Goal: Information Seeking & Learning: Learn about a topic

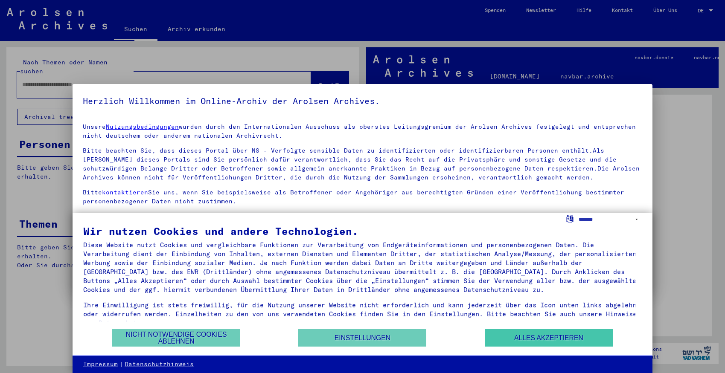
click at [520, 335] on button "Alles akzeptieren" at bounding box center [549, 337] width 128 height 17
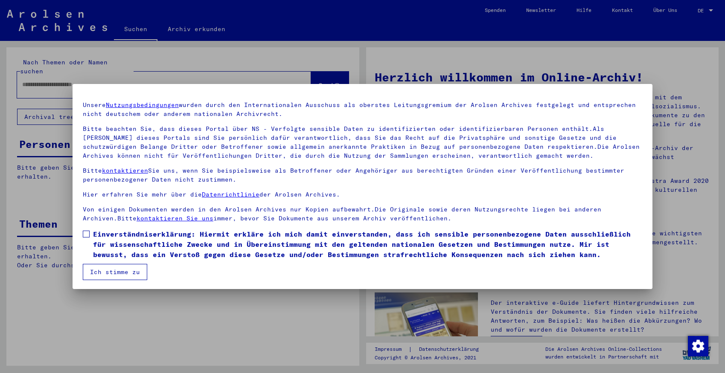
scroll to position [23, 0]
click at [108, 268] on button "Ich stimme zu" at bounding box center [115, 271] width 64 height 16
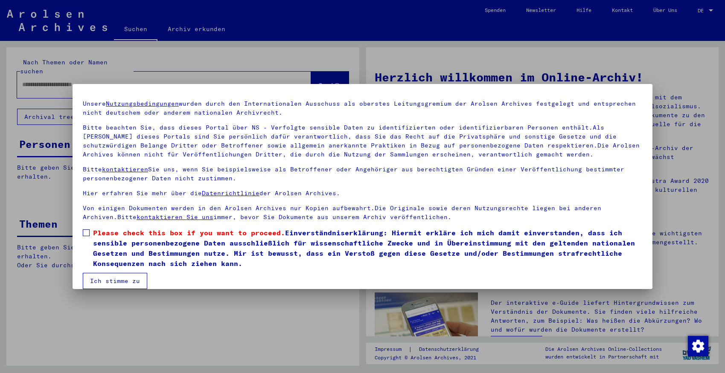
click at [88, 231] on span at bounding box center [86, 233] width 7 height 7
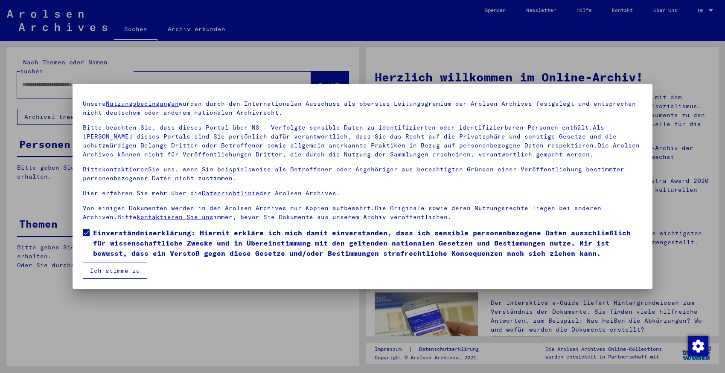
drag, startPoint x: 111, startPoint y: 268, endPoint x: 88, endPoint y: 267, distance: 22.2
click at [110, 268] on button "Ich stimme zu" at bounding box center [115, 271] width 64 height 16
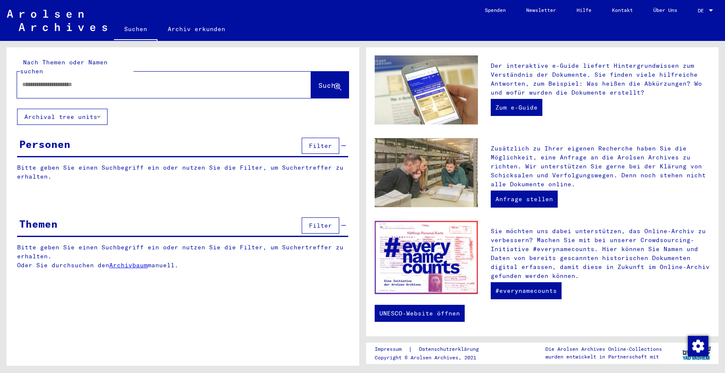
scroll to position [0, 0]
click at [322, 222] on span "Filter" at bounding box center [320, 226] width 23 height 8
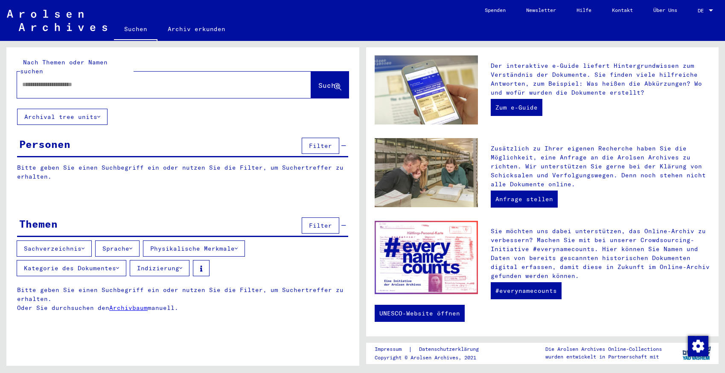
click at [132, 246] on icon at bounding box center [130, 249] width 3 height 6
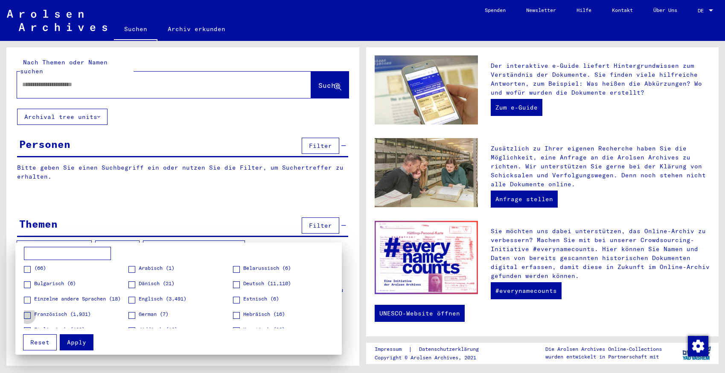
click at [29, 316] on span at bounding box center [27, 315] width 7 height 7
click at [79, 344] on span "Apply" at bounding box center [76, 343] width 19 height 8
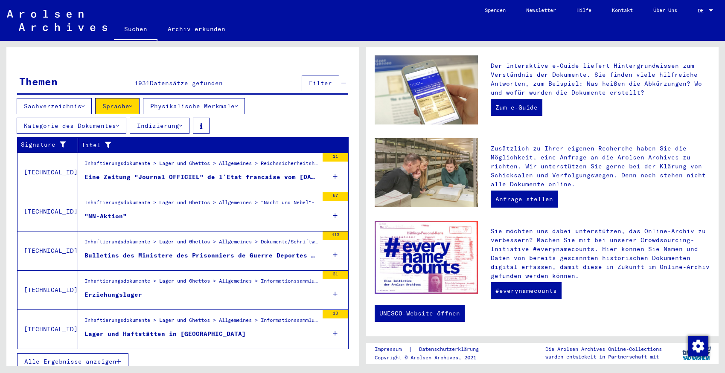
scroll to position [142, 0]
click at [90, 359] on span "Alle Ergebnisse anzeigen" at bounding box center [70, 363] width 92 height 8
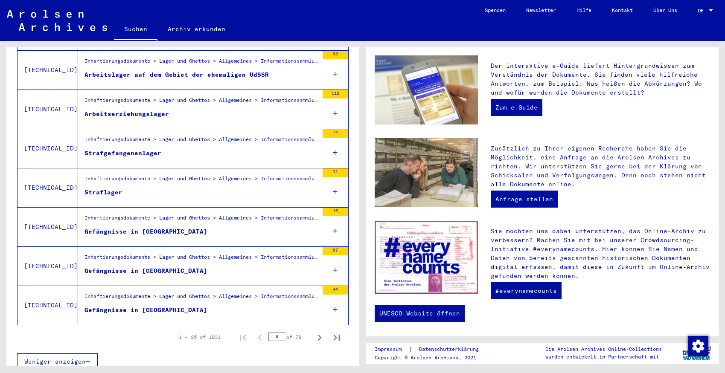
scroll to position [927, 0]
click at [318, 335] on icon "Next page" at bounding box center [320, 338] width 4 height 6
type input "*"
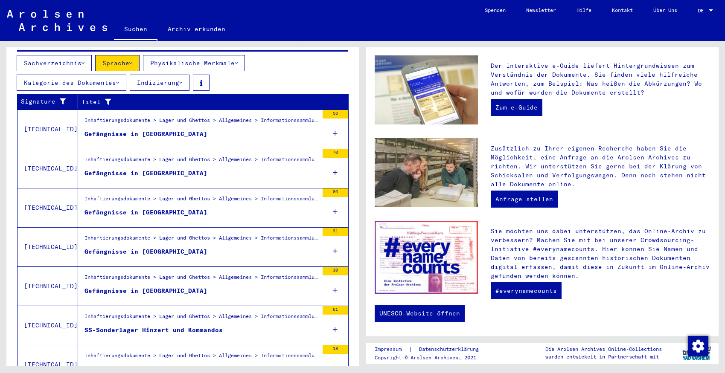
scroll to position [162, 0]
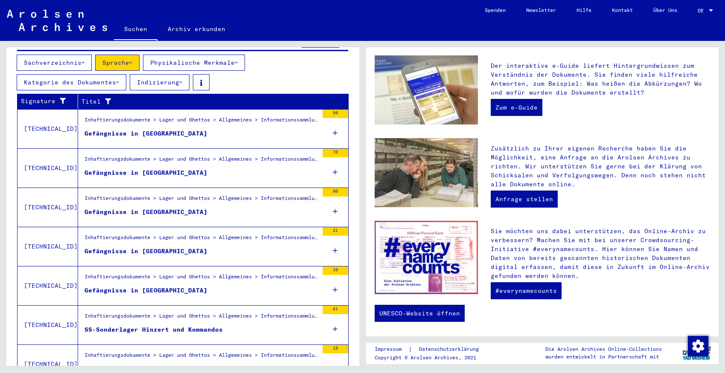
click at [112, 77] on button "Kategorie des Dokumentes" at bounding box center [72, 82] width 110 height 16
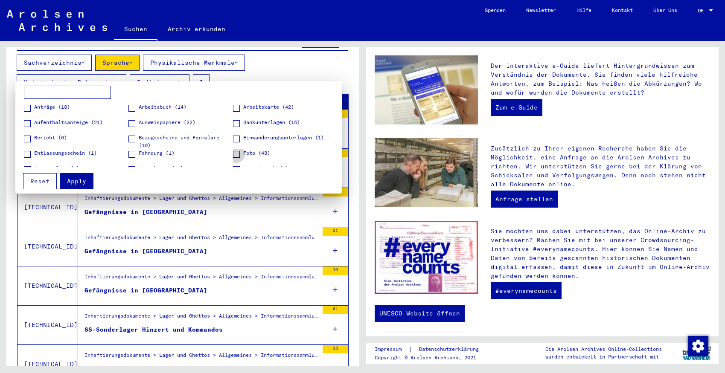
click at [263, 153] on span "Foto (43)" at bounding box center [256, 153] width 27 height 8
click at [77, 182] on span "Apply" at bounding box center [76, 182] width 19 height 8
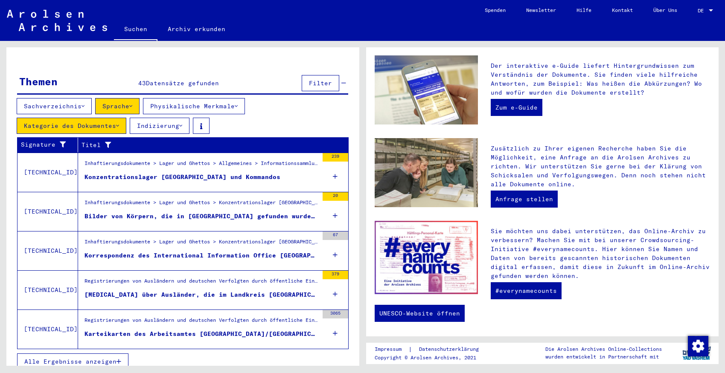
scroll to position [118, 0]
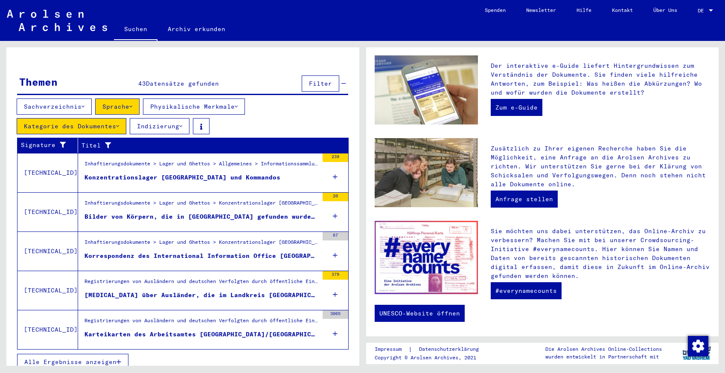
click at [97, 359] on span "Alle Ergebnisse anzeigen" at bounding box center [70, 363] width 92 height 8
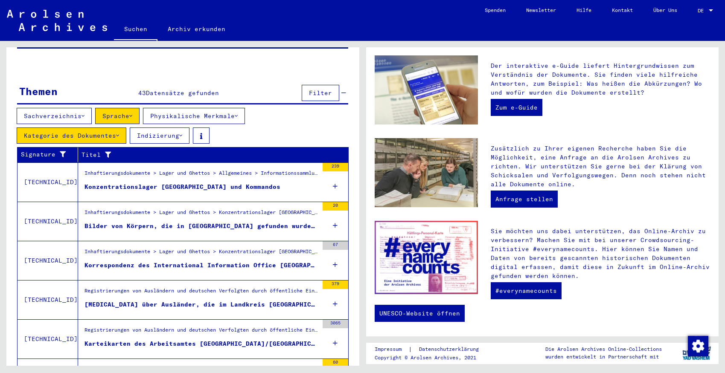
scroll to position [110, 0]
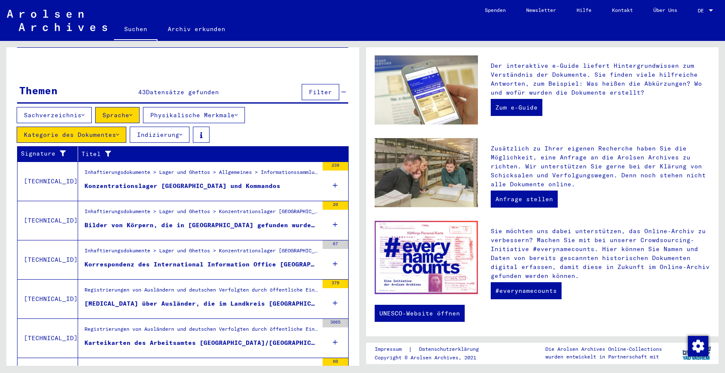
click at [209, 221] on div "Bilder von Körpern, die in [GEOGRAPHIC_DATA] gefunden wurden, welche Gewissheit…" at bounding box center [202, 225] width 234 height 9
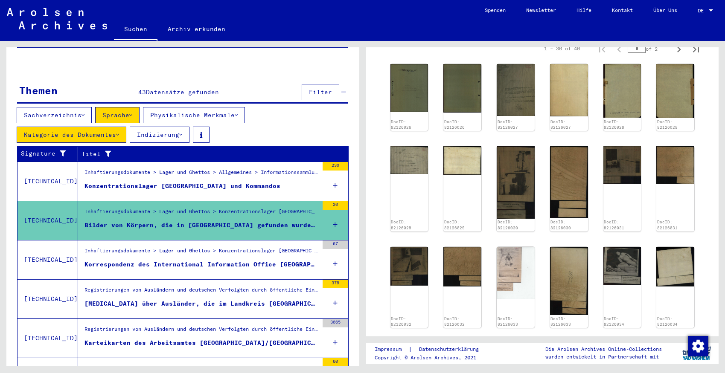
scroll to position [290, 0]
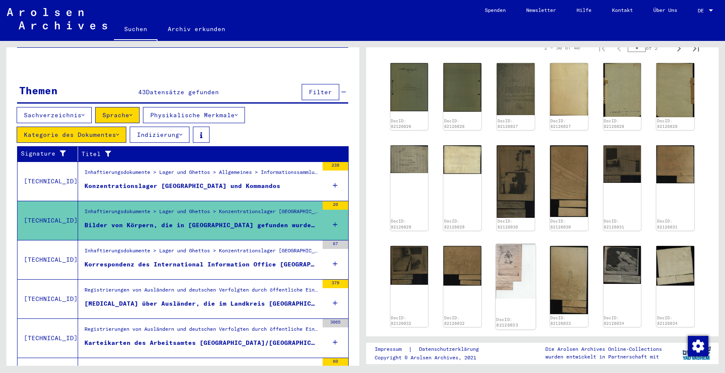
click at [506, 259] on img at bounding box center [516, 271] width 40 height 55
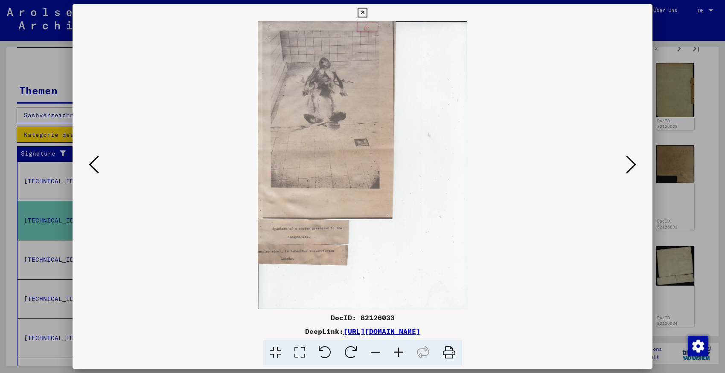
click at [89, 164] on icon at bounding box center [94, 165] width 10 height 20
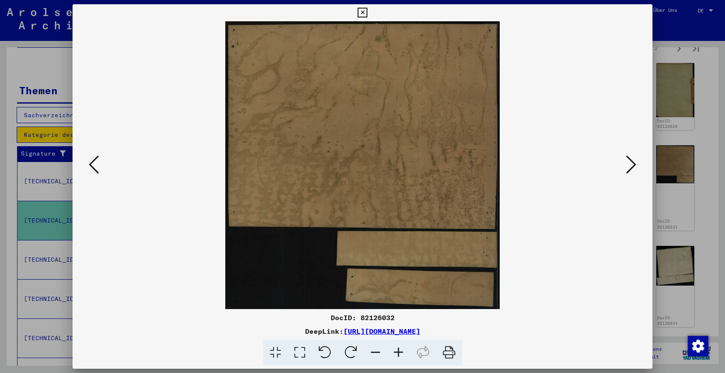
click at [89, 164] on icon at bounding box center [94, 165] width 10 height 20
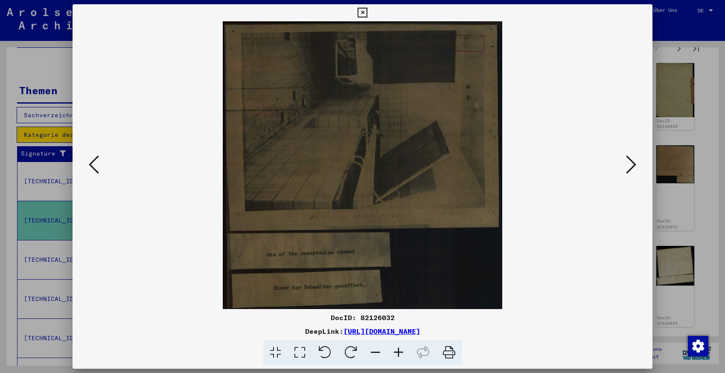
click at [89, 164] on icon at bounding box center [94, 165] width 10 height 20
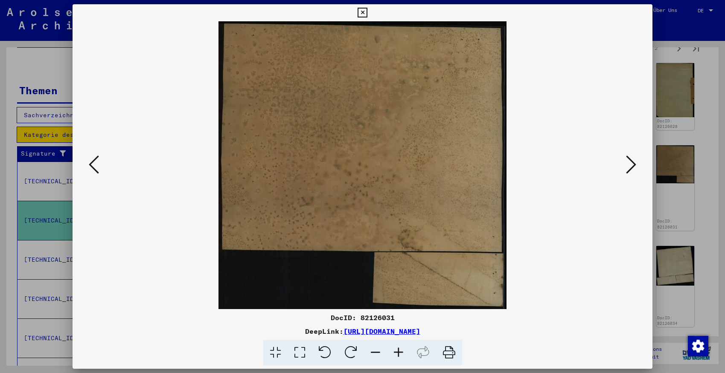
click at [89, 164] on icon at bounding box center [94, 165] width 10 height 20
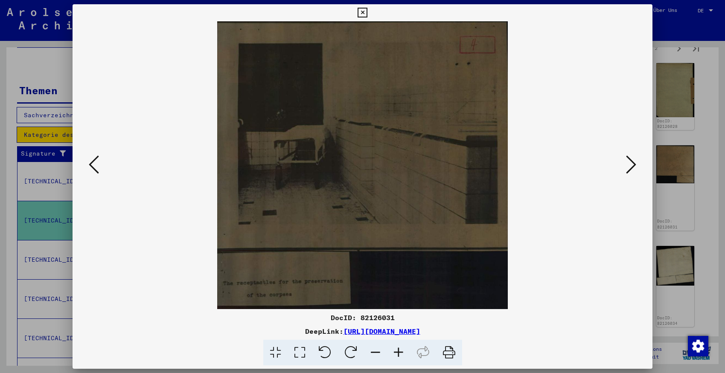
click at [89, 164] on icon at bounding box center [94, 165] width 10 height 20
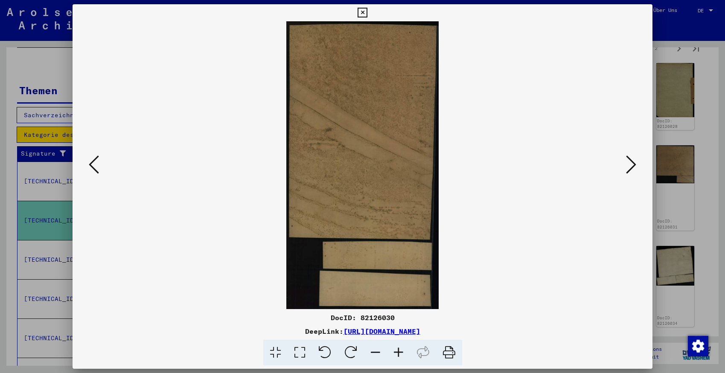
click at [89, 164] on icon at bounding box center [94, 165] width 10 height 20
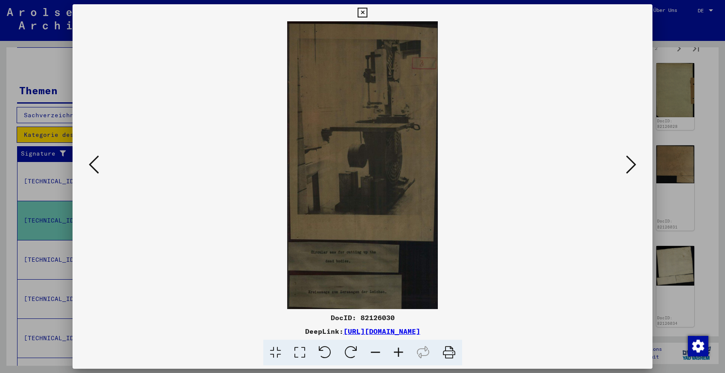
click at [89, 164] on icon at bounding box center [94, 165] width 10 height 20
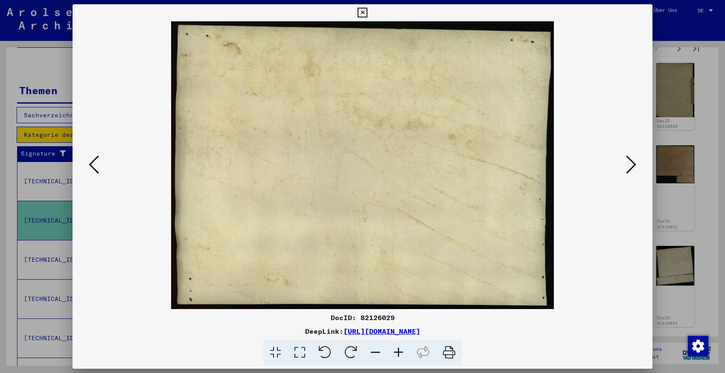
click at [89, 164] on icon at bounding box center [94, 165] width 10 height 20
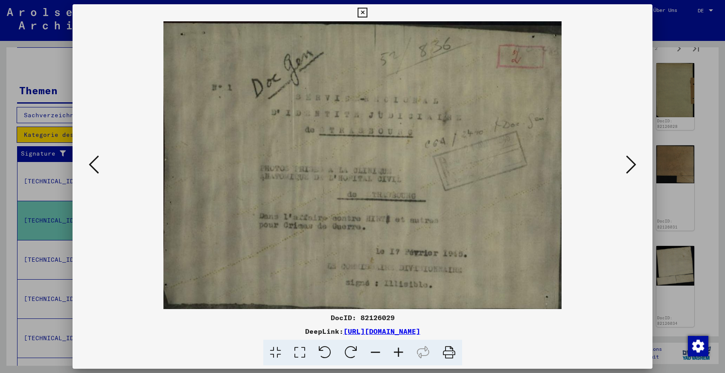
click at [97, 166] on icon at bounding box center [94, 165] width 10 height 20
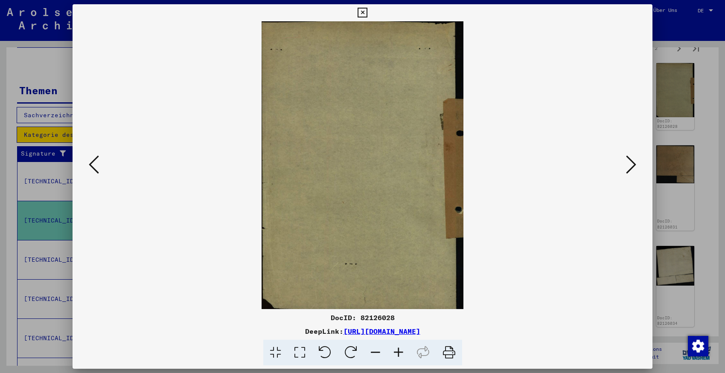
click at [97, 166] on icon at bounding box center [94, 165] width 10 height 20
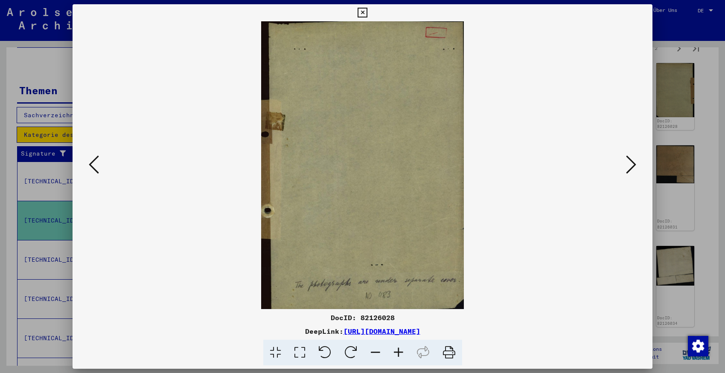
click at [97, 166] on icon at bounding box center [94, 165] width 10 height 20
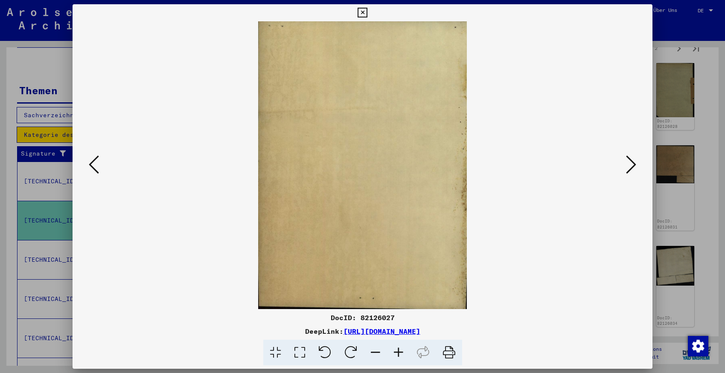
click at [97, 166] on icon at bounding box center [94, 165] width 10 height 20
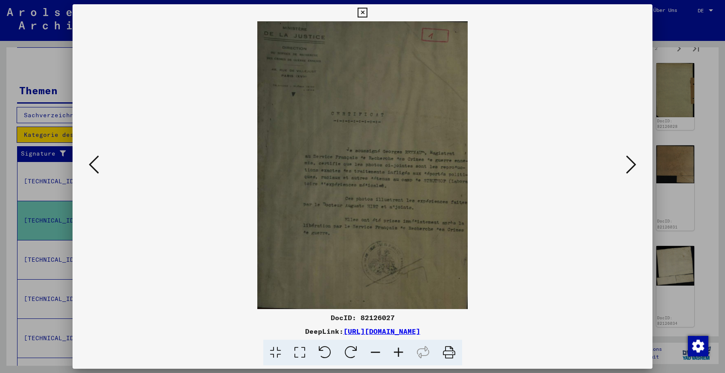
click at [97, 166] on icon at bounding box center [94, 165] width 10 height 20
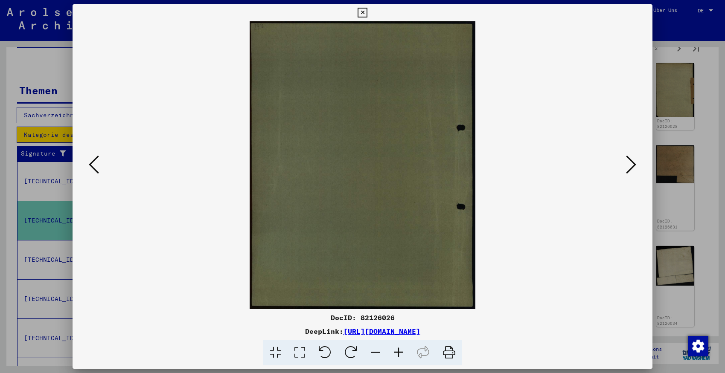
click at [95, 166] on icon at bounding box center [94, 165] width 10 height 20
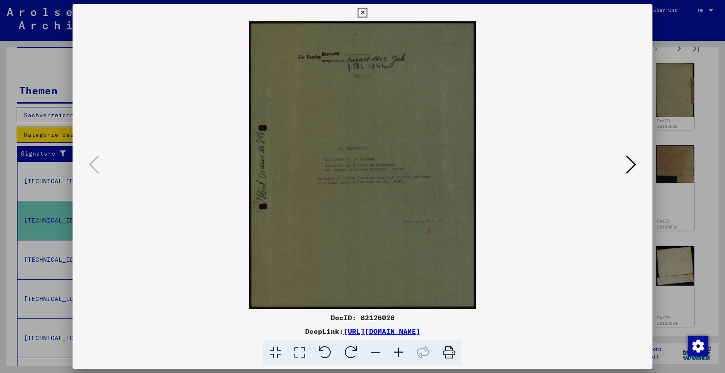
click at [636, 163] on icon at bounding box center [631, 165] width 10 height 20
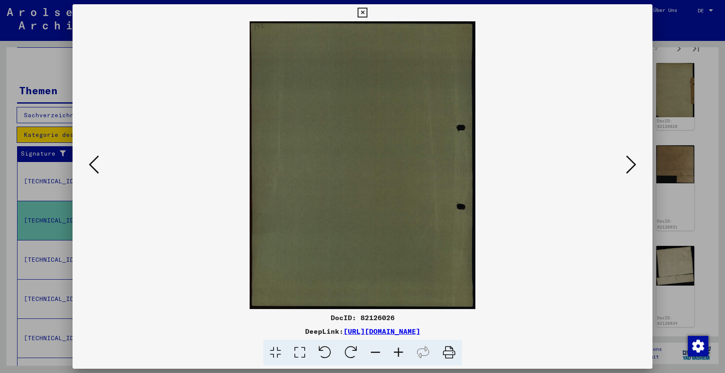
click at [635, 164] on icon at bounding box center [631, 165] width 10 height 20
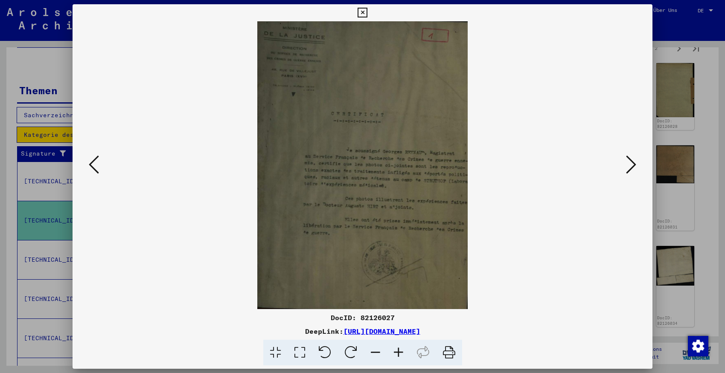
click at [635, 164] on icon at bounding box center [631, 165] width 10 height 20
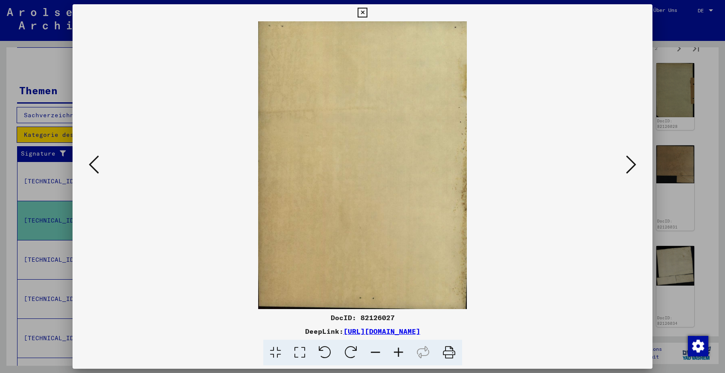
click at [635, 164] on icon at bounding box center [631, 165] width 10 height 20
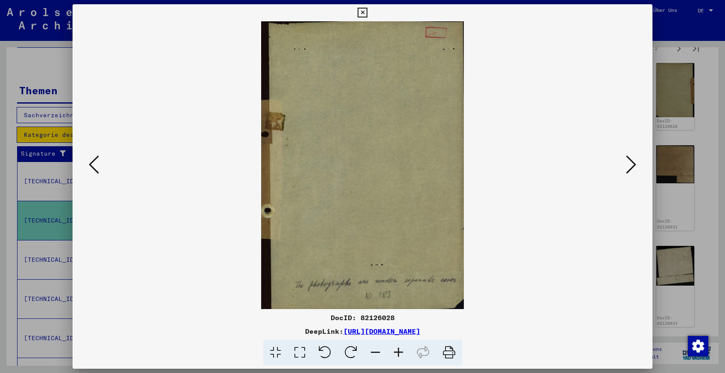
click at [635, 164] on icon at bounding box center [631, 165] width 10 height 20
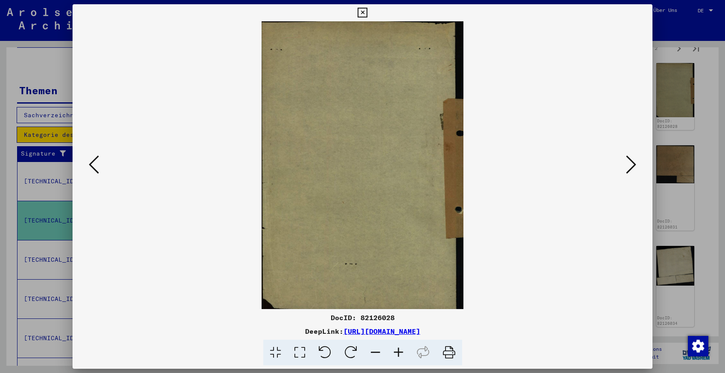
click at [635, 164] on icon at bounding box center [631, 165] width 10 height 20
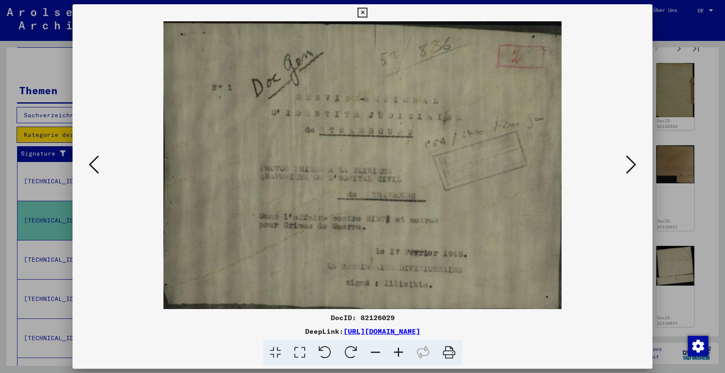
click at [635, 164] on icon at bounding box center [631, 165] width 10 height 20
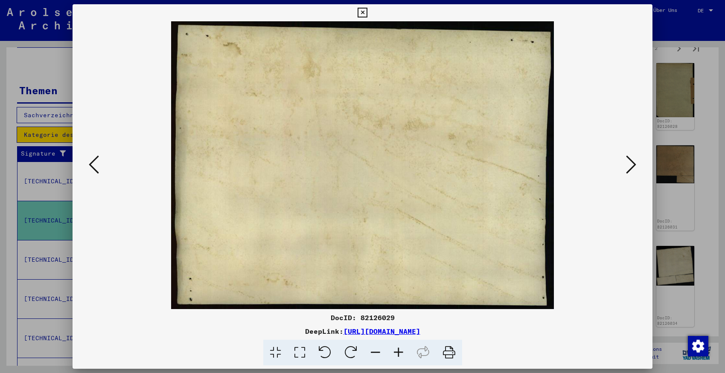
click at [635, 164] on icon at bounding box center [631, 165] width 10 height 20
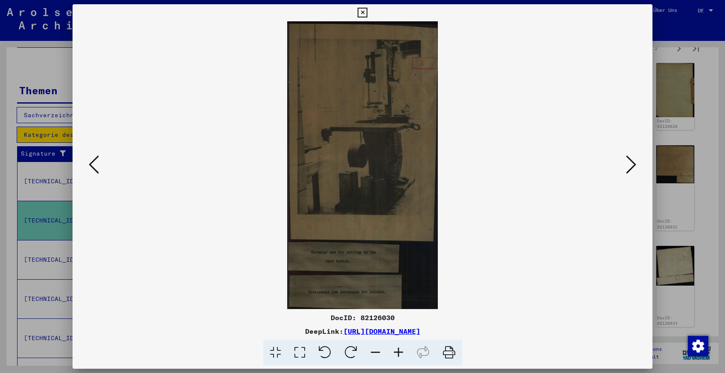
click at [635, 164] on icon at bounding box center [631, 165] width 10 height 20
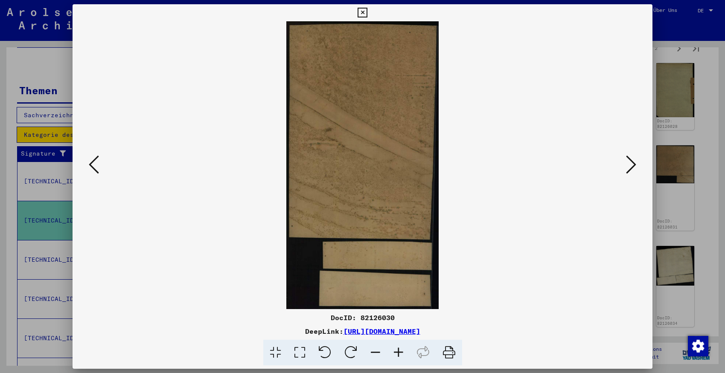
click at [635, 164] on icon at bounding box center [631, 165] width 10 height 20
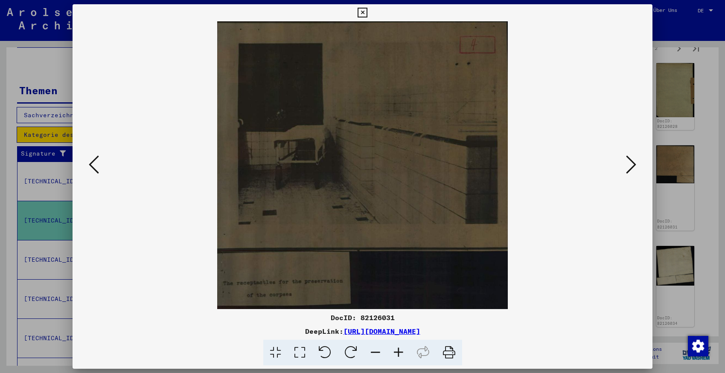
click at [636, 164] on icon at bounding box center [631, 165] width 10 height 20
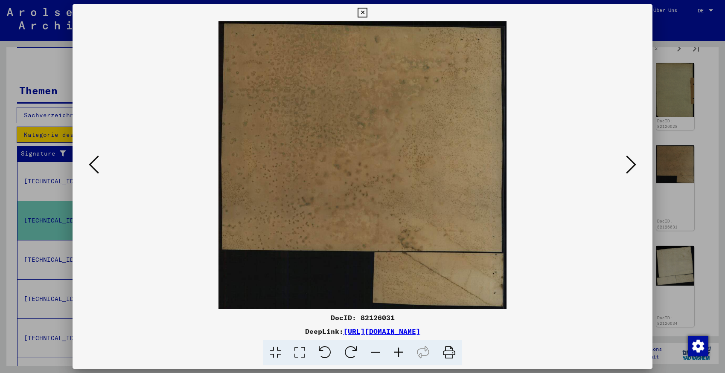
click at [636, 164] on icon at bounding box center [631, 165] width 10 height 20
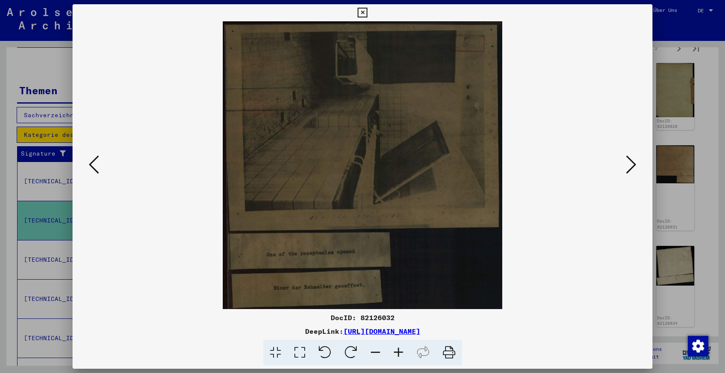
click at [636, 164] on icon at bounding box center [631, 165] width 10 height 20
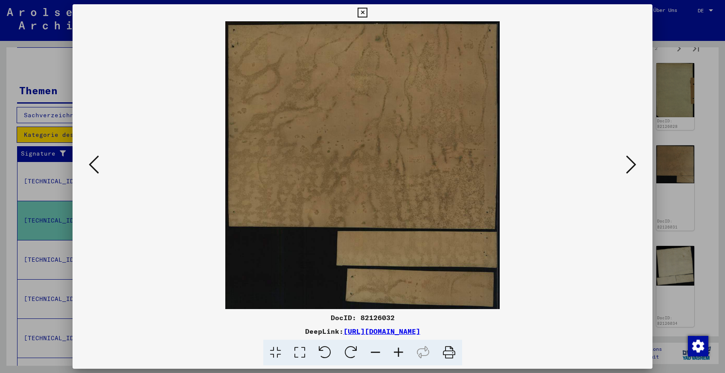
click at [636, 165] on icon at bounding box center [631, 165] width 10 height 20
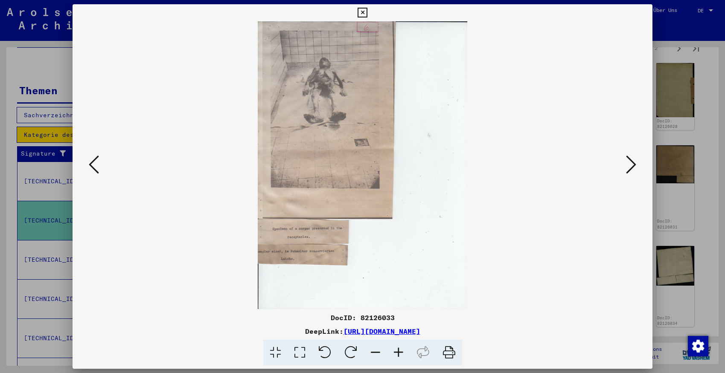
click at [637, 165] on button at bounding box center [631, 165] width 15 height 24
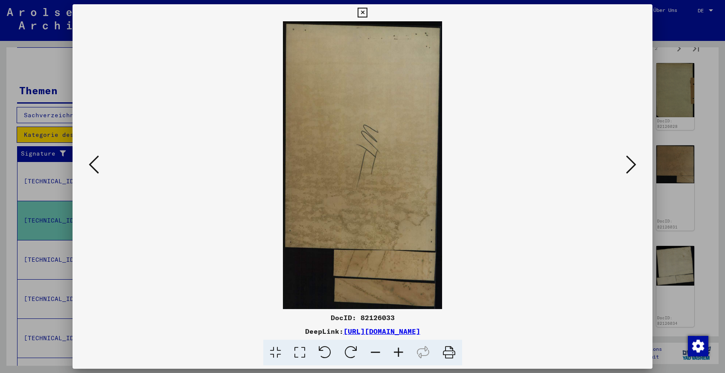
click at [637, 165] on button at bounding box center [631, 165] width 15 height 24
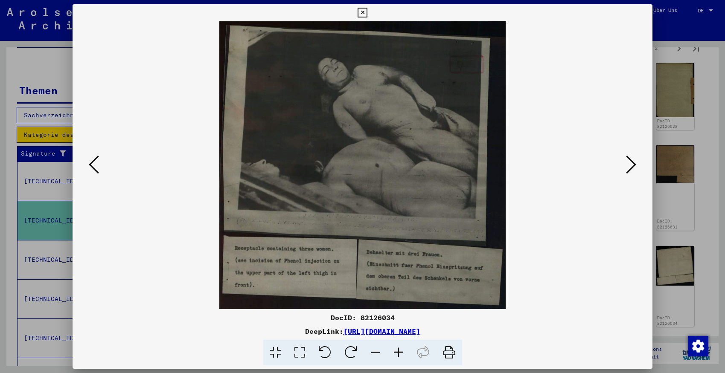
click at [636, 163] on icon at bounding box center [631, 165] width 10 height 20
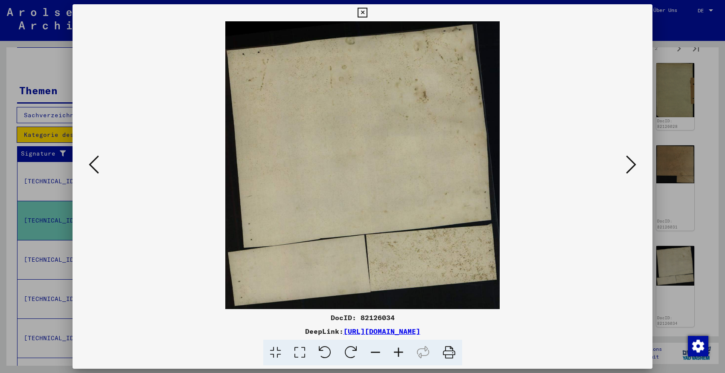
click at [636, 163] on icon at bounding box center [631, 165] width 10 height 20
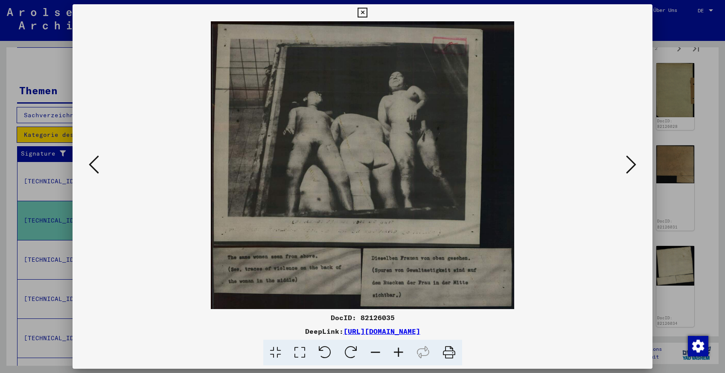
click at [636, 163] on icon at bounding box center [631, 165] width 10 height 20
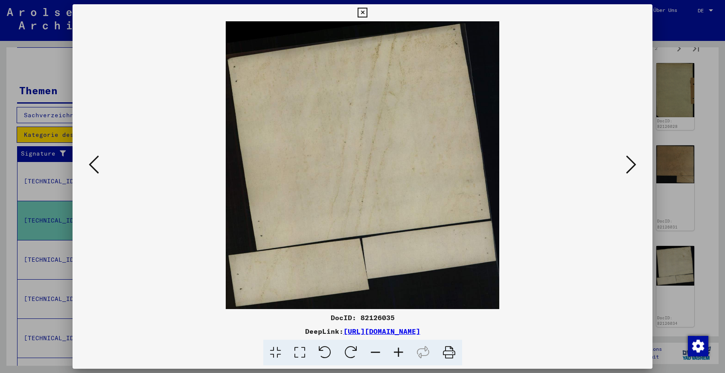
click at [636, 163] on icon at bounding box center [631, 165] width 10 height 20
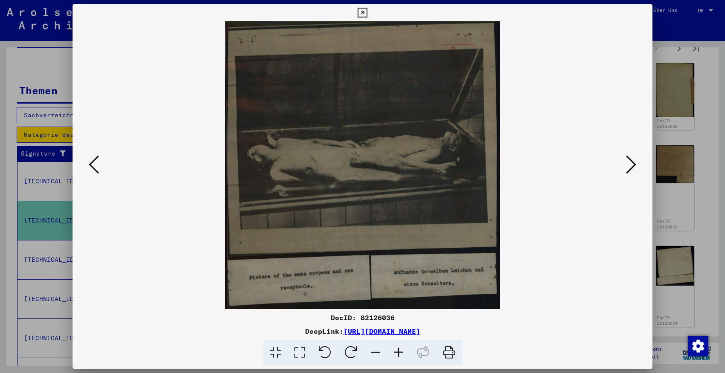
click at [636, 163] on icon at bounding box center [631, 165] width 10 height 20
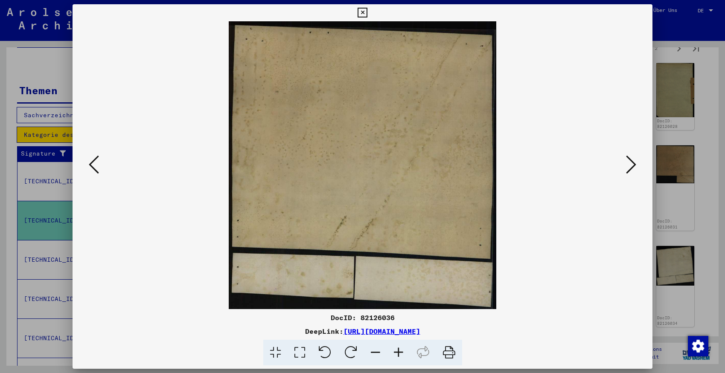
click at [636, 163] on icon at bounding box center [631, 165] width 10 height 20
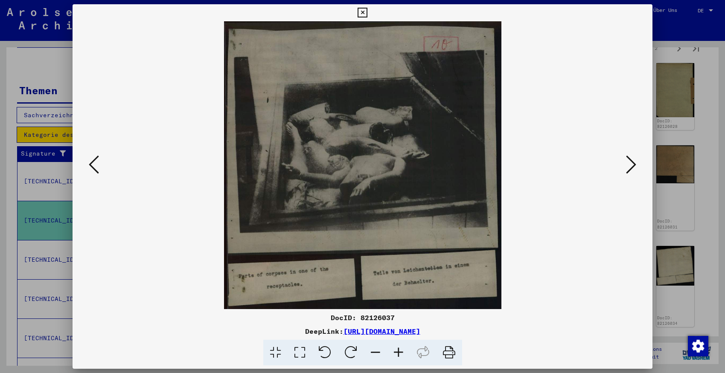
click at [636, 163] on icon at bounding box center [631, 165] width 10 height 20
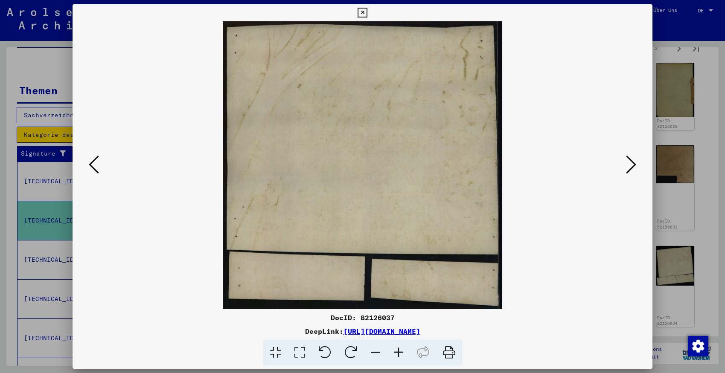
click at [636, 163] on icon at bounding box center [631, 165] width 10 height 20
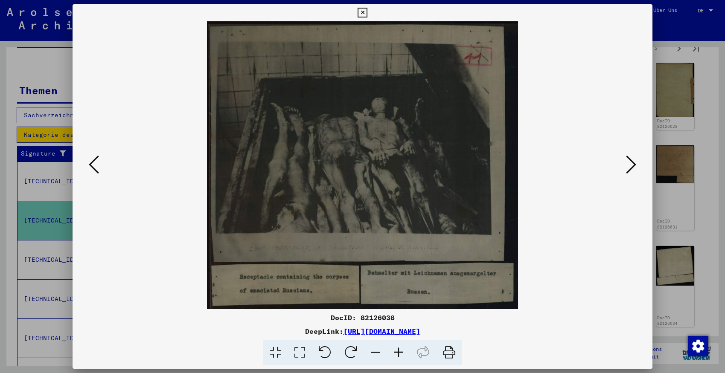
click at [636, 163] on icon at bounding box center [631, 165] width 10 height 20
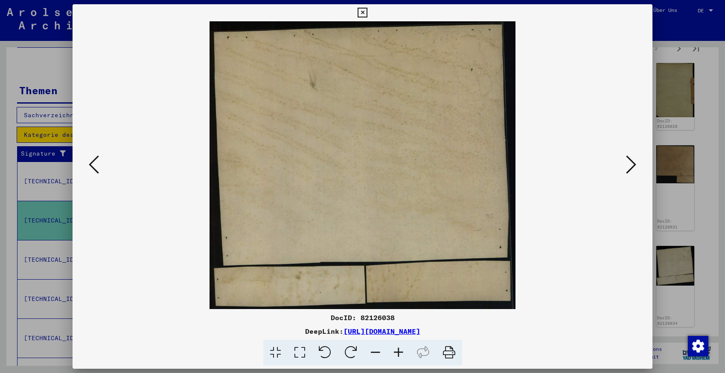
click at [636, 163] on icon at bounding box center [631, 165] width 10 height 20
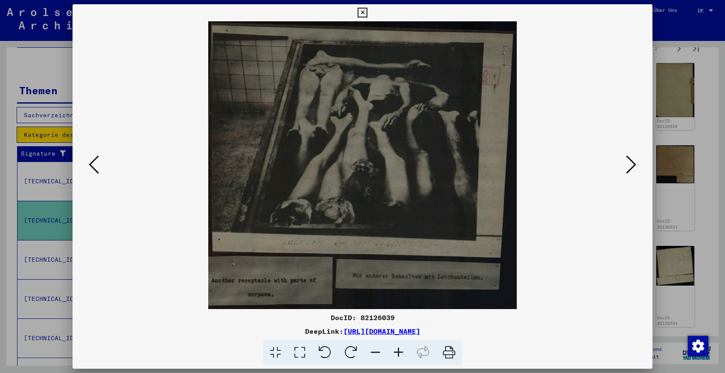
click at [636, 163] on icon at bounding box center [631, 165] width 10 height 20
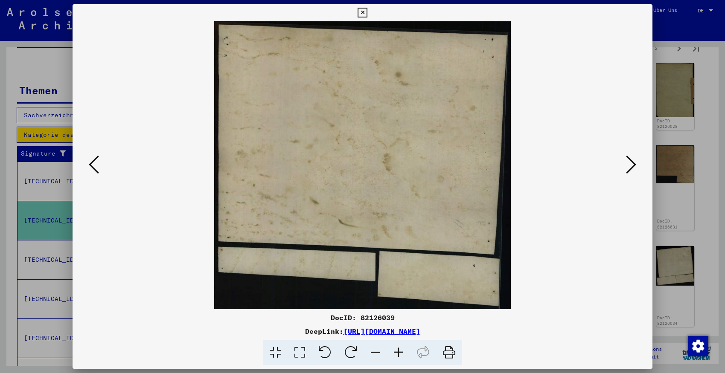
click at [636, 163] on icon at bounding box center [631, 165] width 10 height 20
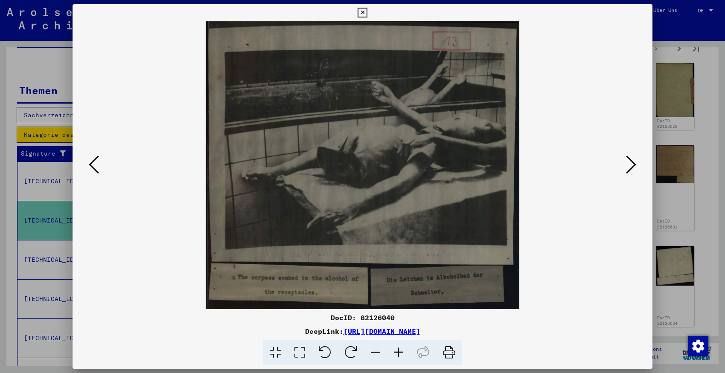
click at [636, 163] on icon at bounding box center [631, 165] width 10 height 20
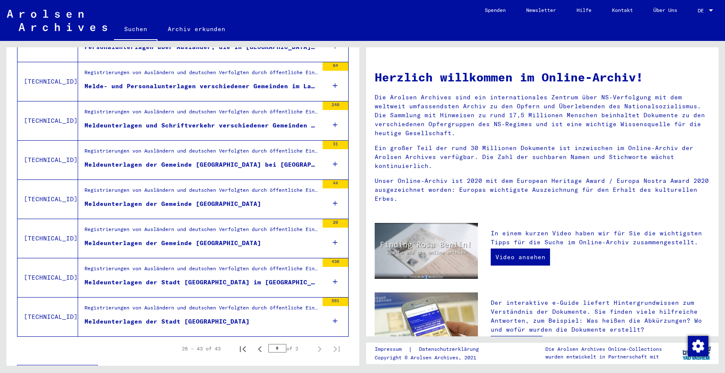
scroll to position [917, 0]
